Goal: Task Accomplishment & Management: Complete application form

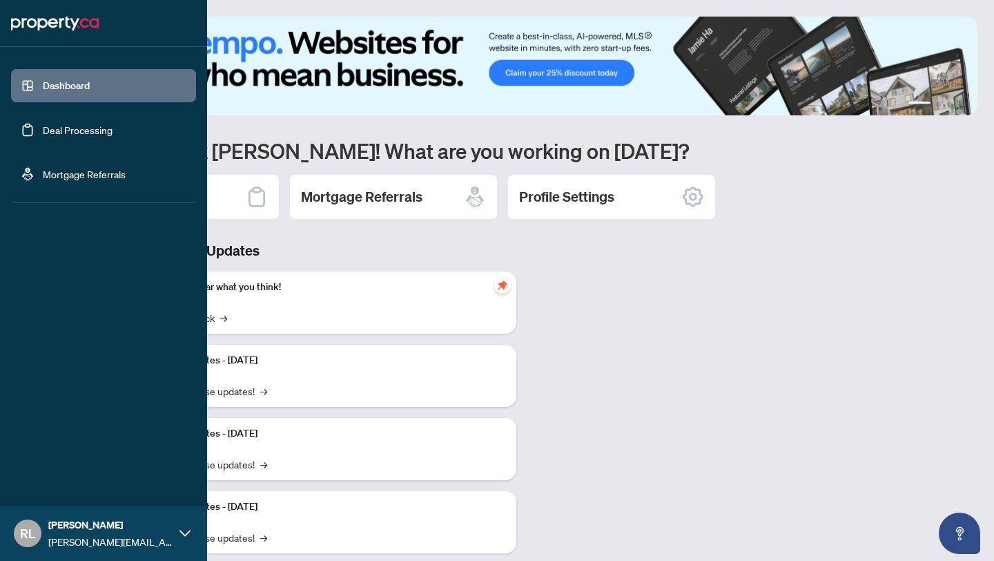
click at [43, 129] on link "Deal Processing" at bounding box center [78, 130] width 70 height 12
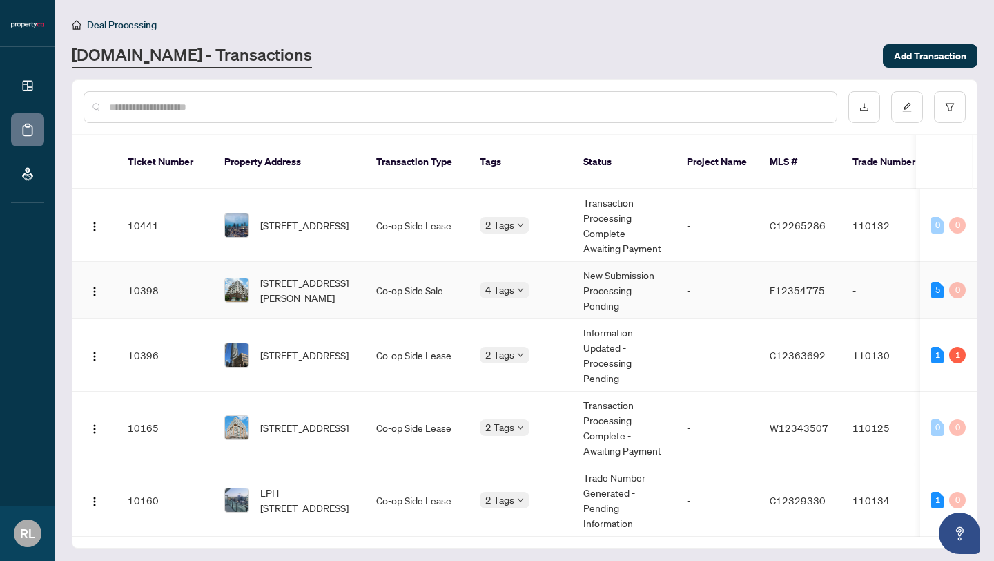
click at [181, 288] on td "10398" at bounding box center [165, 290] width 97 height 57
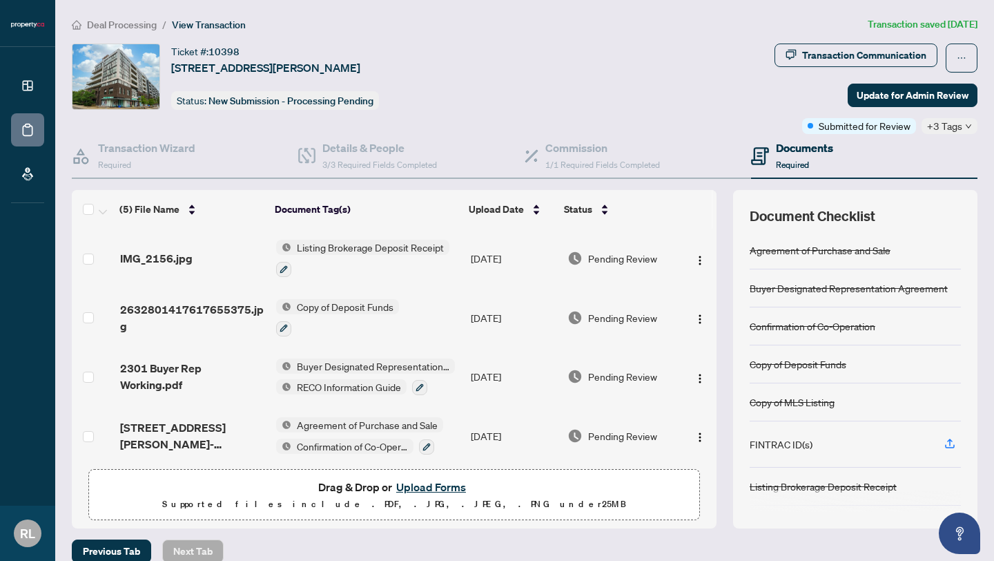
click at [427, 487] on button "Upload Forms" at bounding box center [431, 487] width 78 height 18
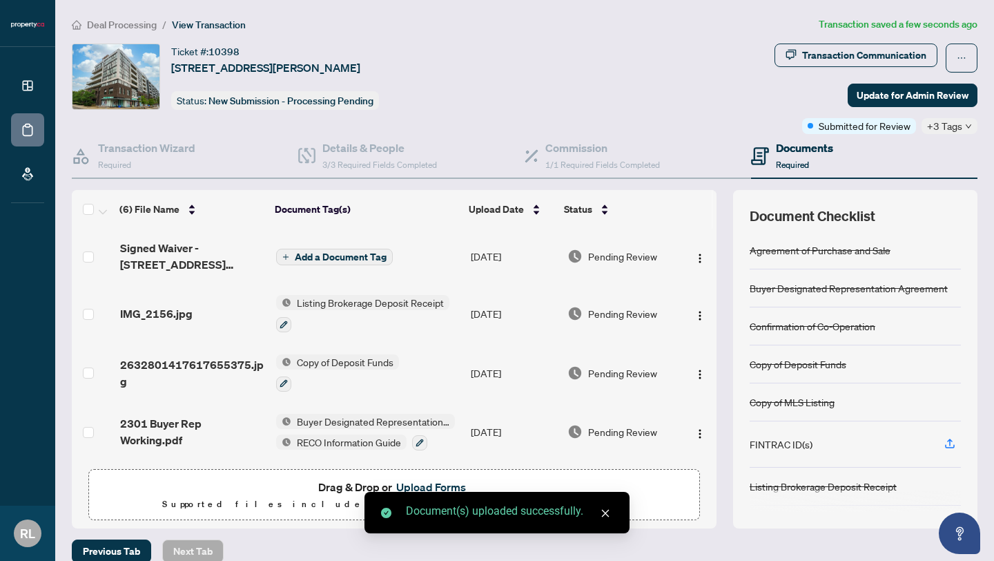
click at [359, 260] on span "Add a Document Tag" at bounding box center [341, 257] width 92 height 10
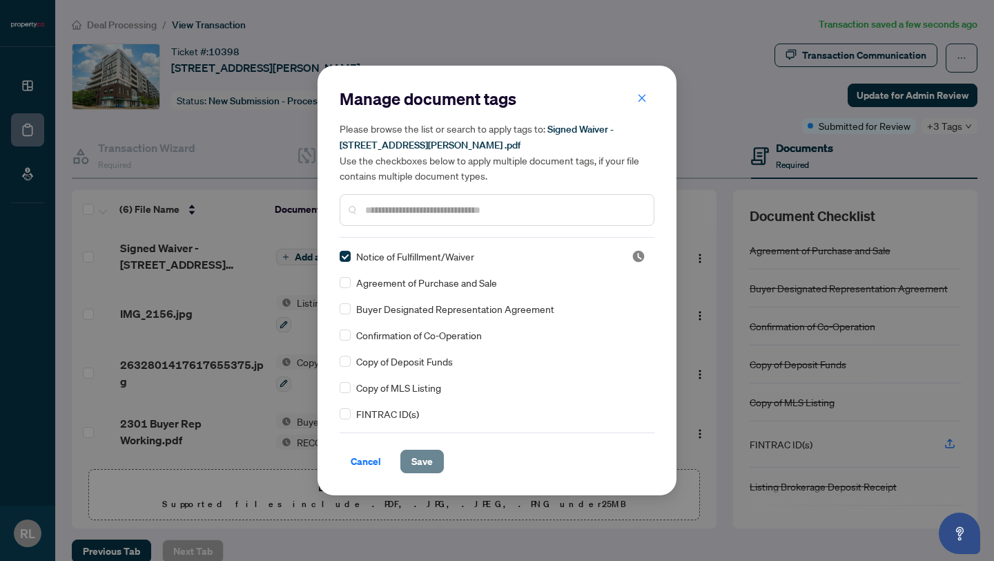
click at [418, 458] on span "Save" at bounding box center [422, 461] width 21 height 22
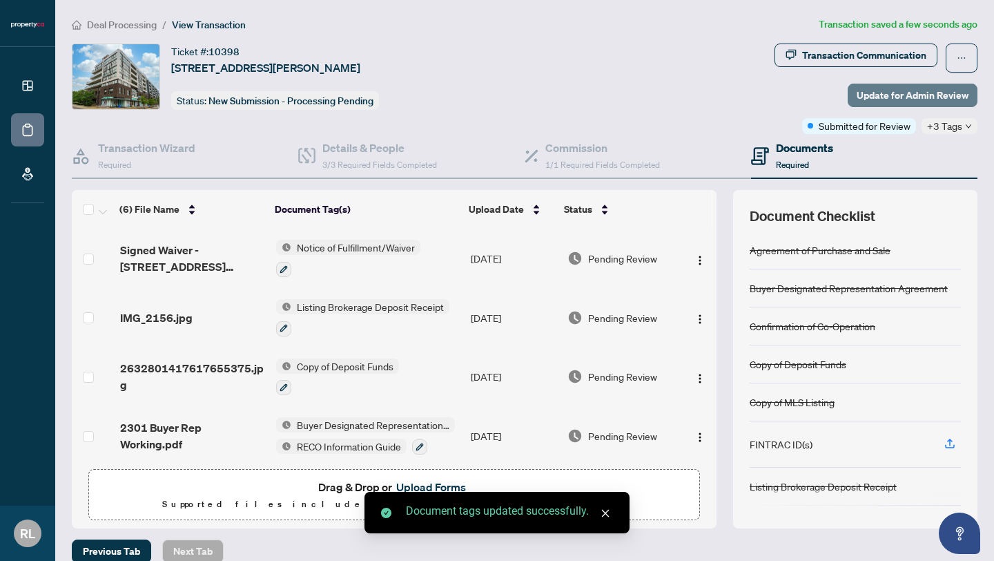
click at [873, 97] on span "Update for Admin Review" at bounding box center [913, 95] width 112 height 22
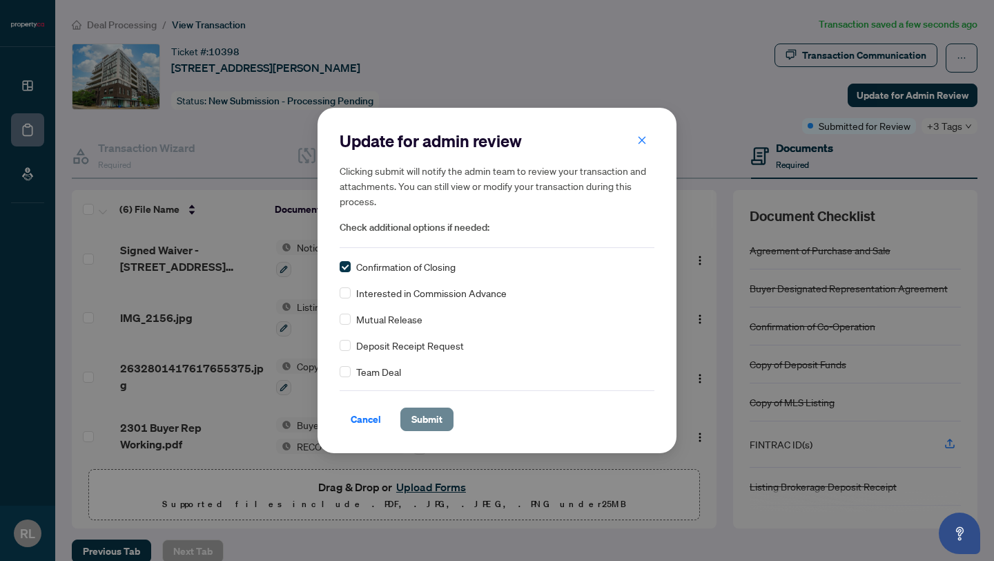
click at [432, 426] on span "Submit" at bounding box center [427, 419] width 31 height 22
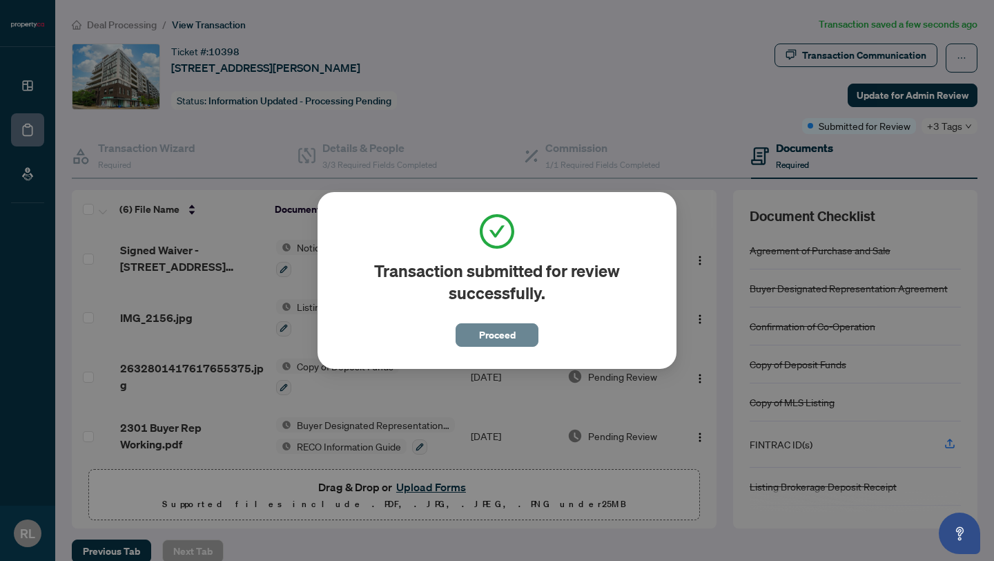
click at [508, 327] on span "Proceed" at bounding box center [497, 335] width 37 height 22
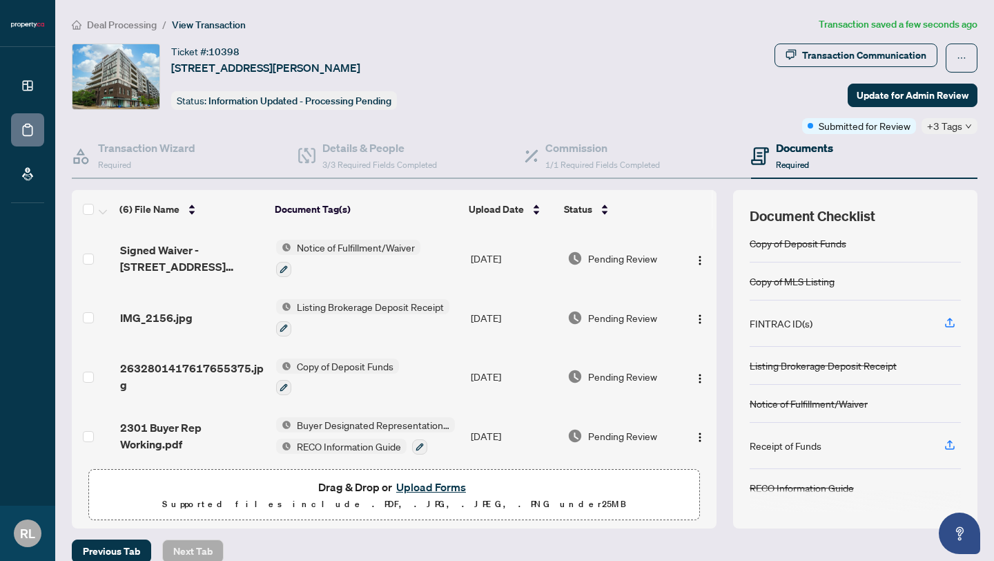
scroll to position [17, 0]
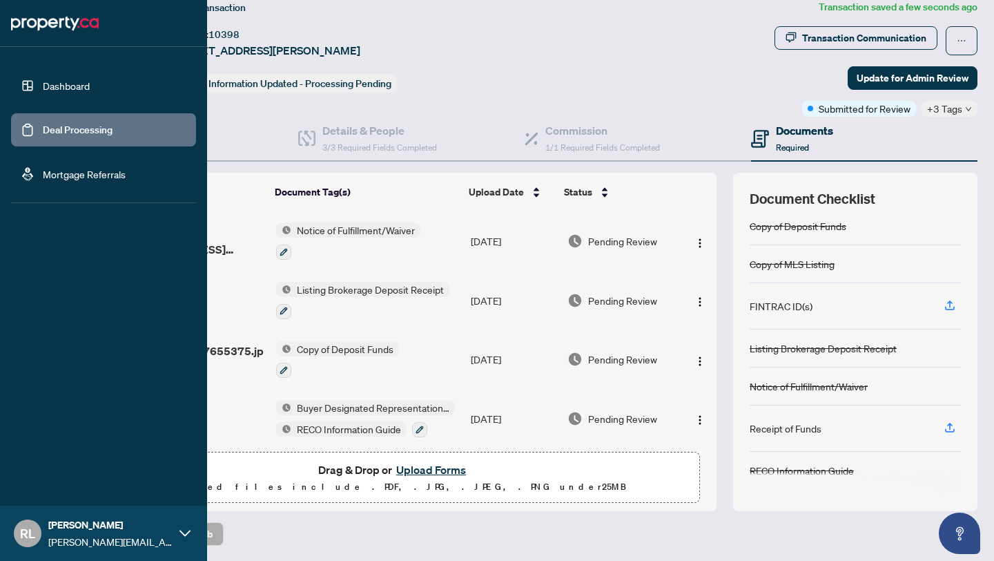
click at [52, 88] on link "Dashboard" at bounding box center [66, 85] width 47 height 12
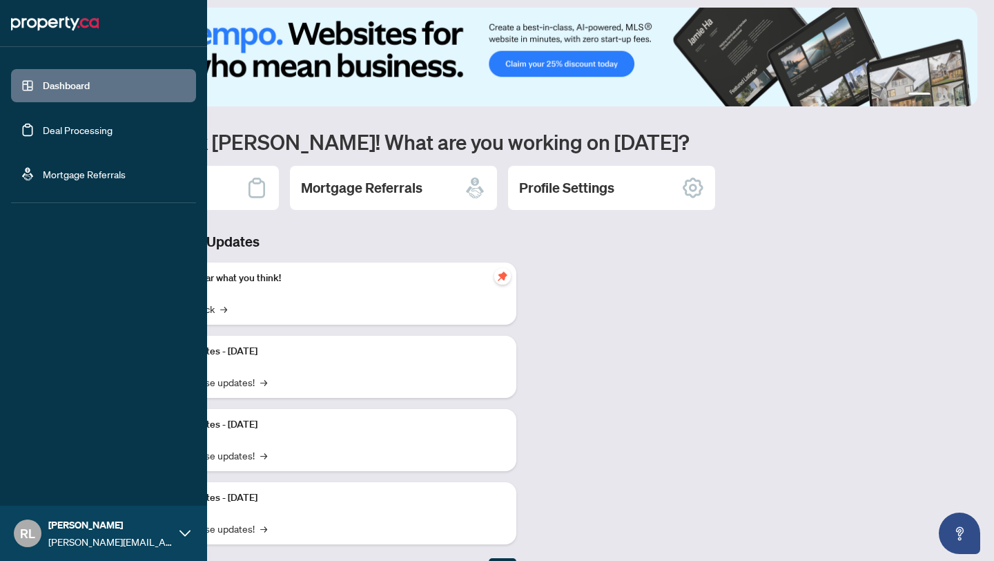
click at [87, 136] on link "Deal Processing" at bounding box center [78, 130] width 70 height 12
